Goal: Task Accomplishment & Management: Use online tool/utility

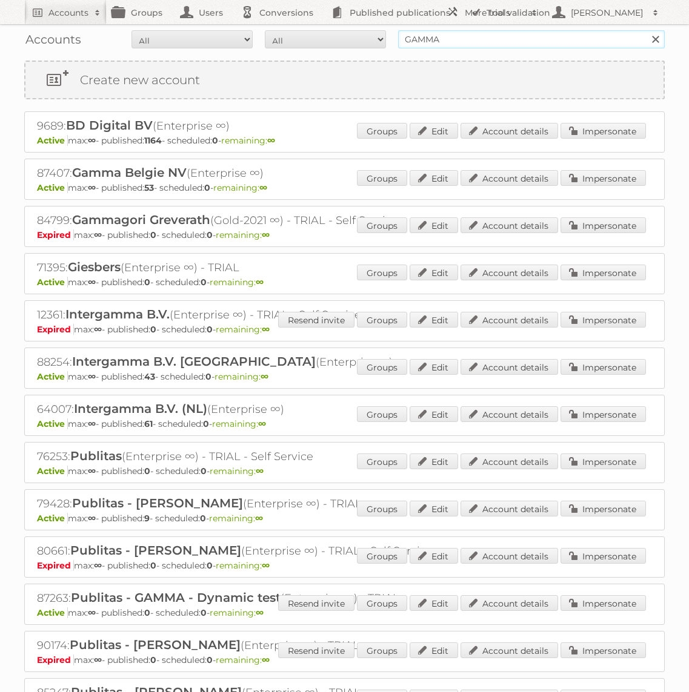
click at [426, 45] on input "GAMMA" at bounding box center [531, 39] width 267 height 18
type input "Action"
click at [646, 30] on input "Search" at bounding box center [655, 39] width 18 height 18
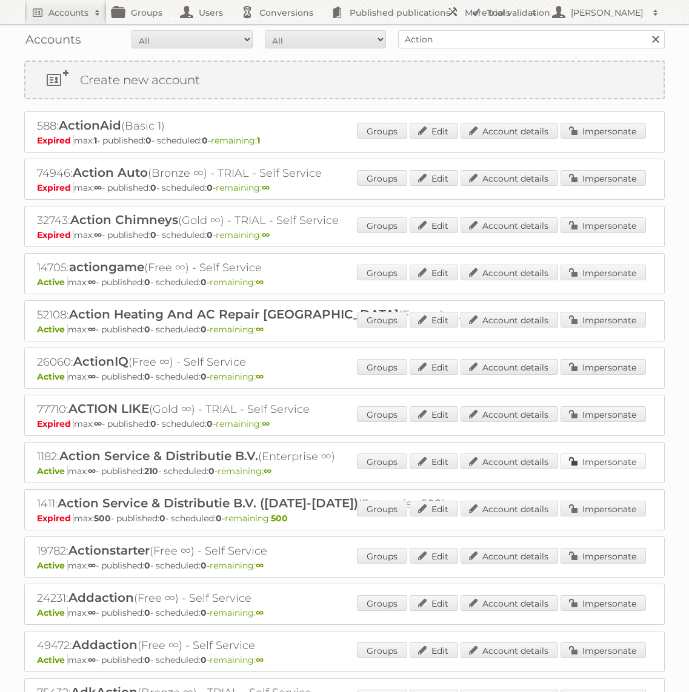
click at [613, 459] on link "Impersonate" at bounding box center [602, 462] width 85 height 16
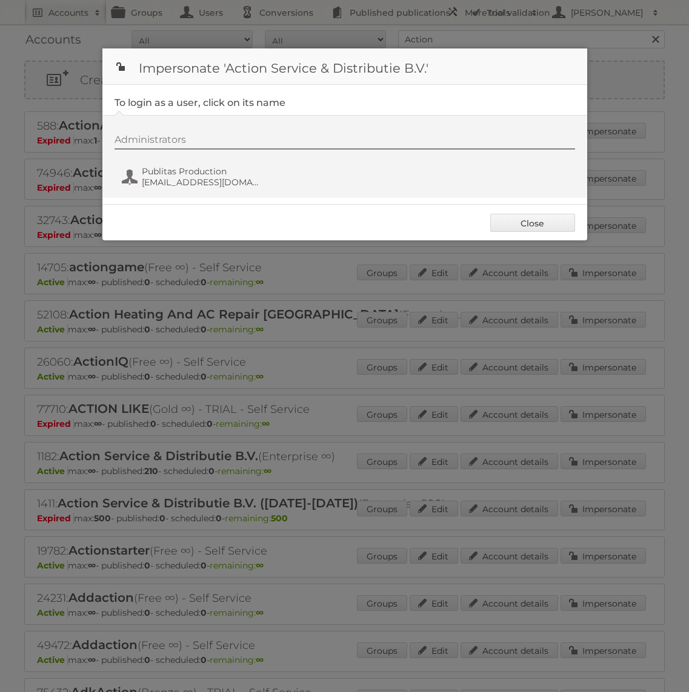
click at [221, 195] on div "Administrators Publitas Production [EMAIL_ADDRESS][DOMAIN_NAME]" at bounding box center [344, 156] width 485 height 83
click at [221, 180] on span "[EMAIL_ADDRESS][DOMAIN_NAME]" at bounding box center [201, 182] width 118 height 11
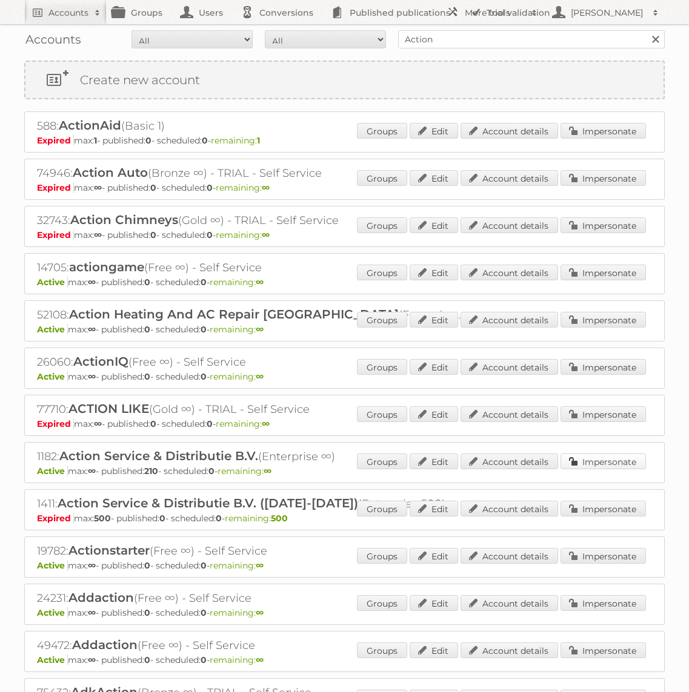
click at [629, 458] on link "Impersonate" at bounding box center [602, 462] width 85 height 16
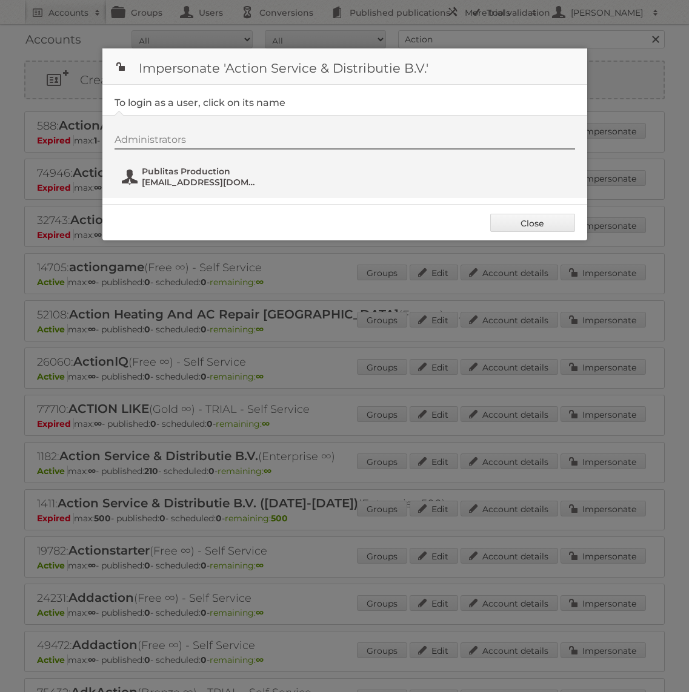
click at [182, 185] on span "fs+action@publitas.com" at bounding box center [201, 182] width 118 height 11
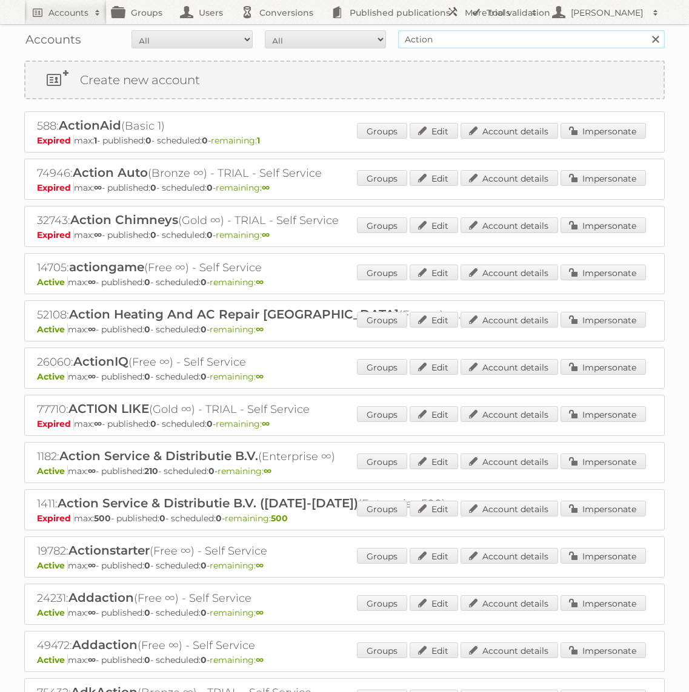
click at [474, 33] on input "Action" at bounding box center [531, 39] width 267 height 18
type input "G"
click at [639, 454] on link "Impersonate" at bounding box center [602, 462] width 85 height 16
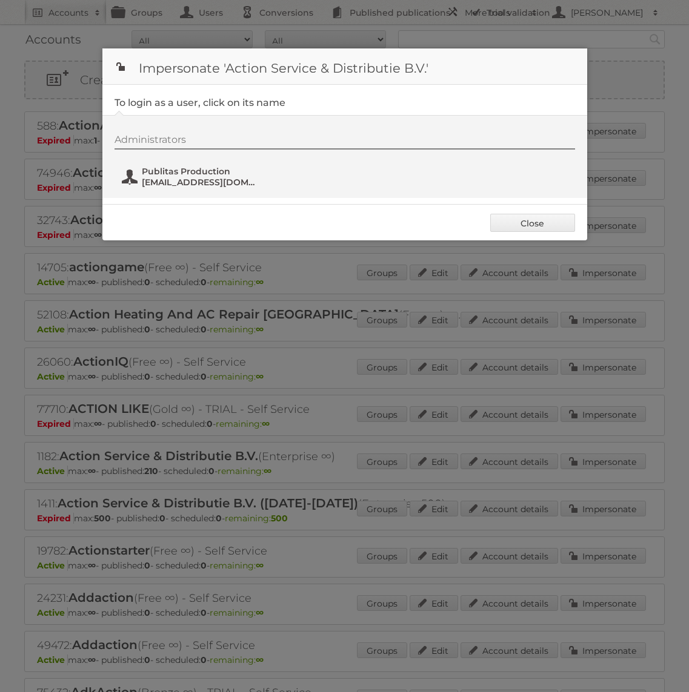
click at [210, 175] on span "Publitas Production" at bounding box center [201, 171] width 118 height 11
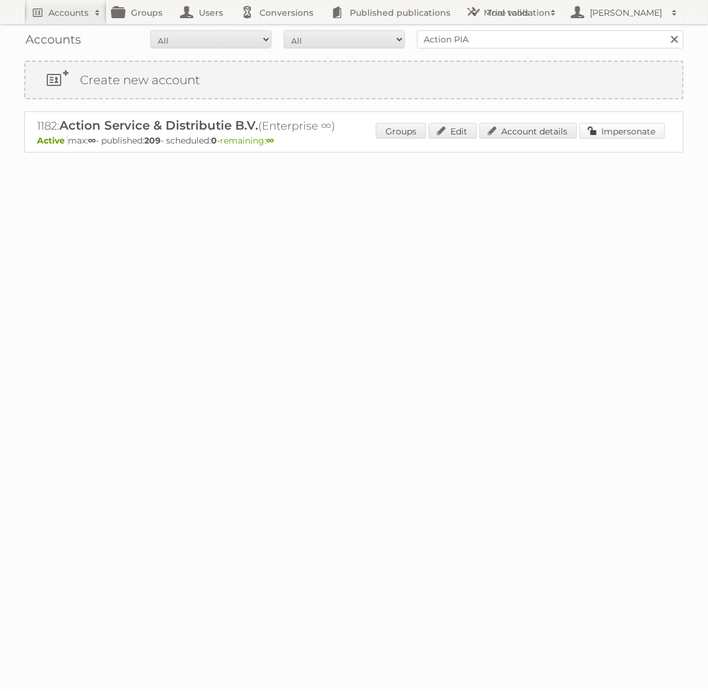
click at [616, 133] on link "Impersonate" at bounding box center [621, 131] width 85 height 16
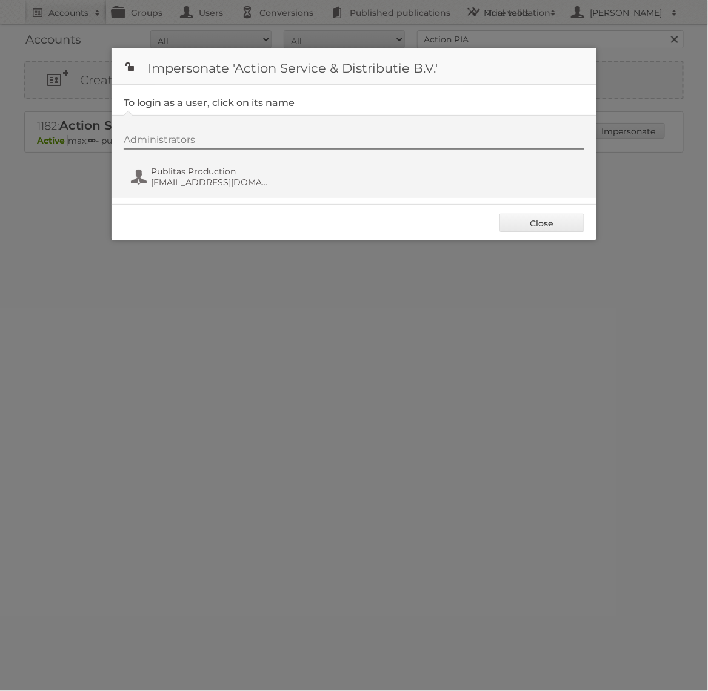
click at [214, 153] on div "Administrators Publitas Production [EMAIL_ADDRESS][DOMAIN_NAME]" at bounding box center [360, 163] width 473 height 58
click at [214, 179] on span "[EMAIL_ADDRESS][DOMAIN_NAME]" at bounding box center [210, 182] width 118 height 11
